Goal: Transaction & Acquisition: Purchase product/service

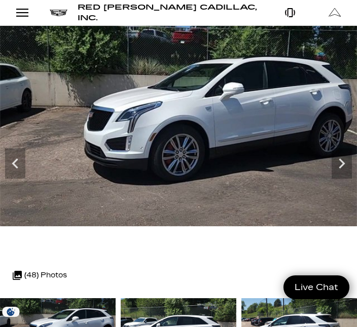
click at [344, 171] on icon "Next" at bounding box center [341, 163] width 20 height 20
click at [337, 172] on icon "Next" at bounding box center [341, 163] width 20 height 20
click at [341, 168] on icon "Next" at bounding box center [341, 163] width 20 height 20
click at [339, 170] on icon "Next" at bounding box center [341, 163] width 20 height 20
click at [339, 169] on icon "Next" at bounding box center [341, 163] width 20 height 20
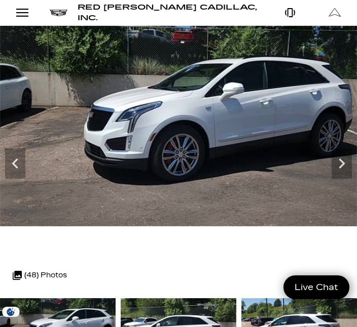
click at [334, 168] on icon "Next" at bounding box center [341, 163] width 20 height 20
click at [22, 173] on icon "Previous" at bounding box center [15, 163] width 20 height 20
click at [20, 170] on icon "Previous" at bounding box center [15, 163] width 20 height 20
